Goal: Task Accomplishment & Management: Complete application form

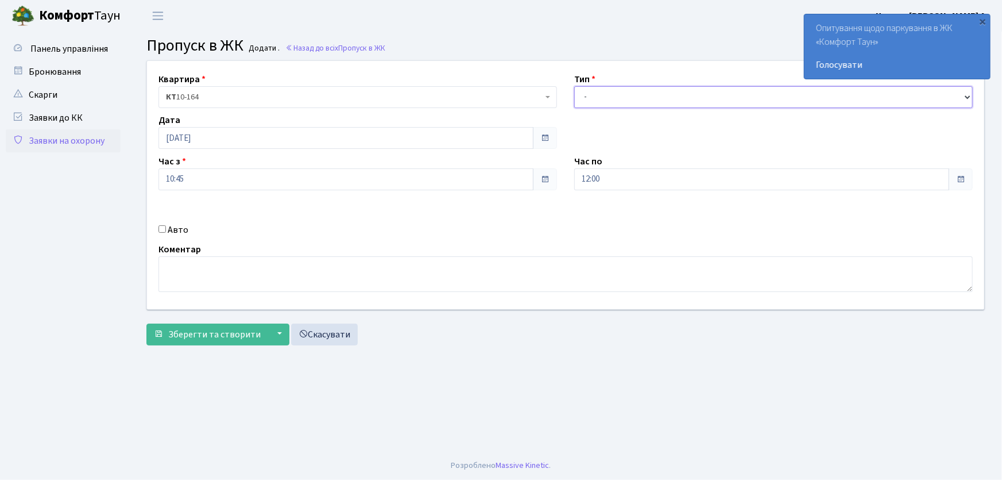
drag, startPoint x: 629, startPoint y: 86, endPoint x: 629, endPoint y: 95, distance: 9.2
click at [629, 90] on select "- Доставка Таксі Гості Сервіс" at bounding box center [773, 97] width 399 height 22
select select "1"
click at [574, 86] on select "- Доставка Таксі Гості Сервіс" at bounding box center [773, 97] width 399 height 22
drag, startPoint x: 620, startPoint y: 175, endPoint x: 547, endPoint y: 177, distance: 72.4
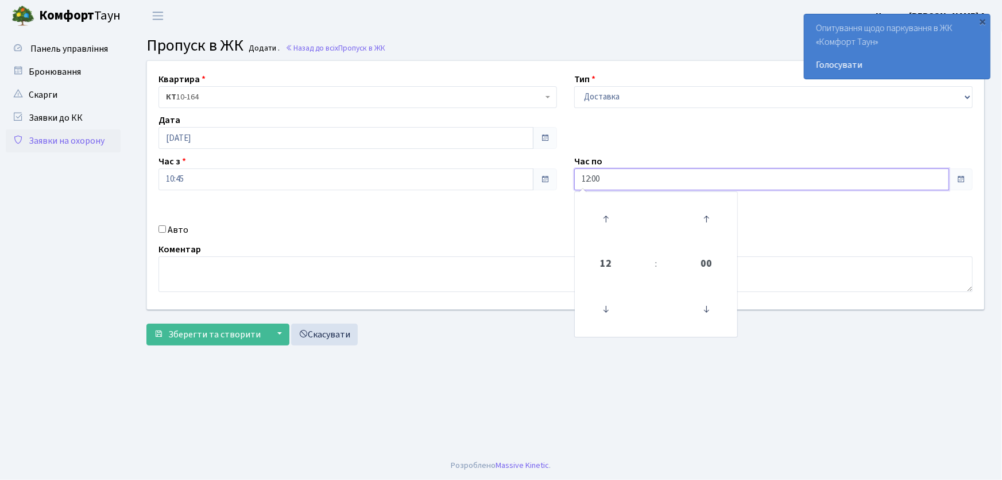
click at [548, 177] on div "Квартира <b>КТ</b>&nbsp;&nbsp;&nbsp;&nbsp;10-164 КТ 10-164 Тип - Доставка Таксі…" at bounding box center [565, 185] width 855 height 248
type input "22:00"
click at [166, 226] on div "Авто" at bounding box center [358, 230] width 416 height 14
click at [165, 230] on input "Авто" at bounding box center [162, 228] width 7 height 7
checkbox input "true"
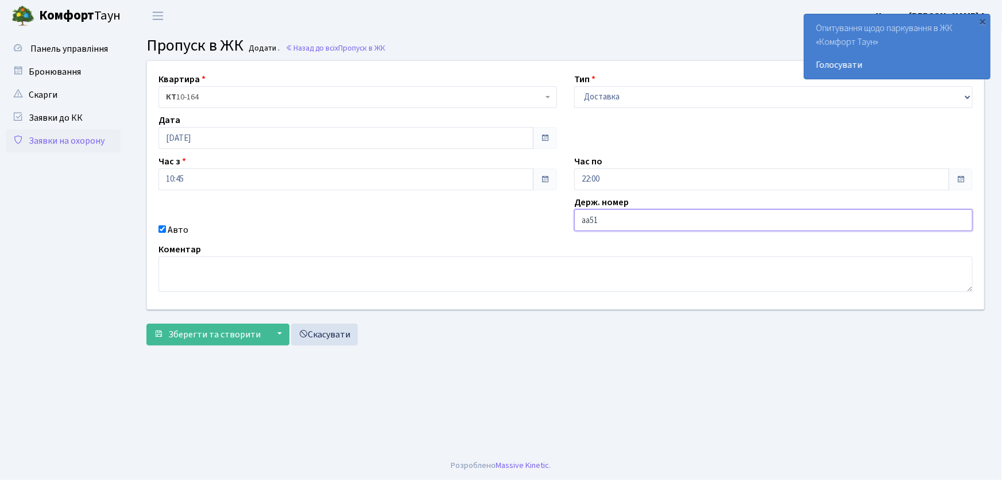
type input "аа5100он"
click at [146, 323] on button "Зберегти та створити" at bounding box center [207, 334] width 122 height 22
